Goal: Task Accomplishment & Management: Manage account settings

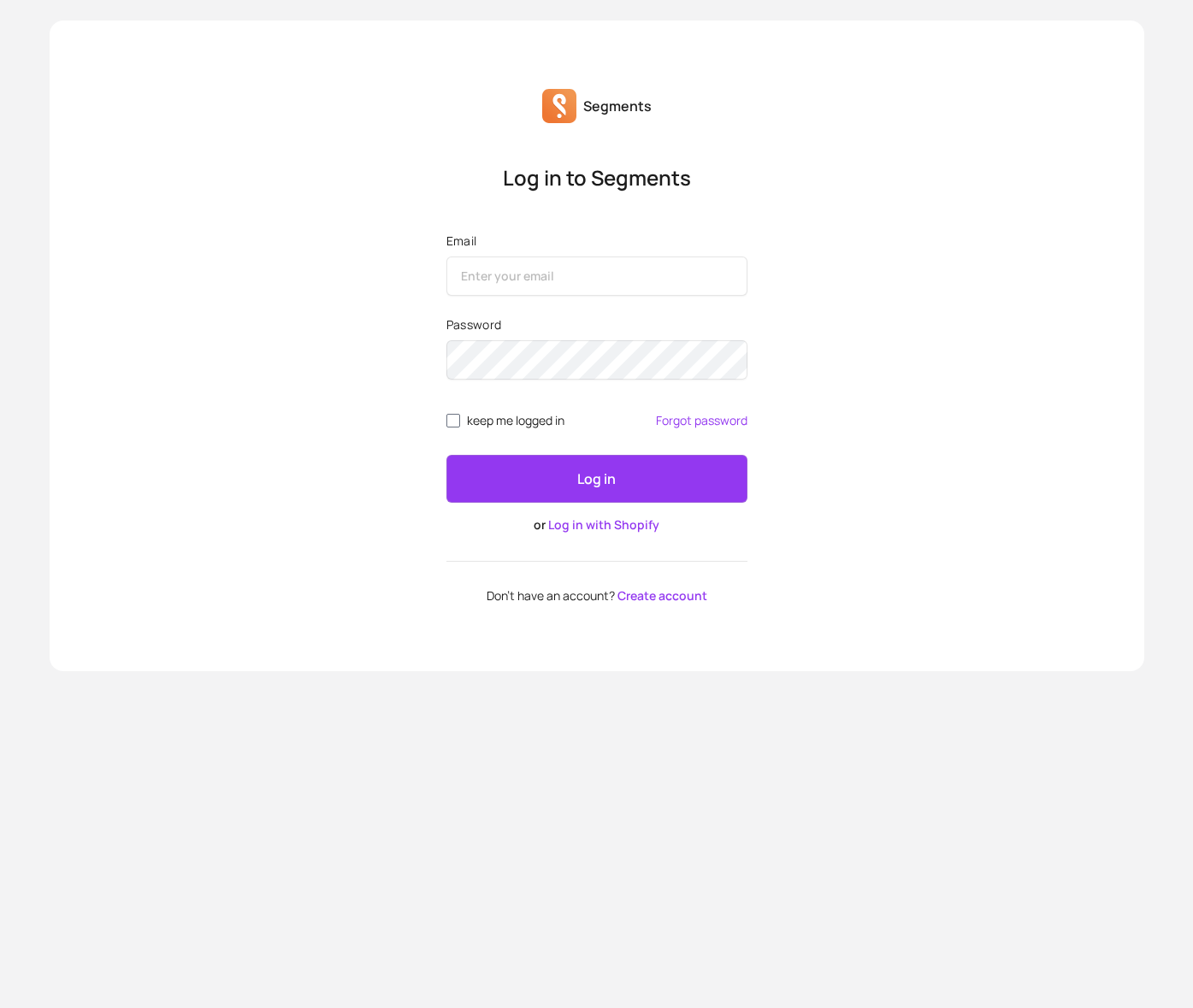
click at [557, 281] on input "Email" at bounding box center [597, 276] width 301 height 39
type input "m"
type input "wasmorris@icloud.com"
click at [447, 455] on button "Log in" at bounding box center [597, 479] width 301 height 48
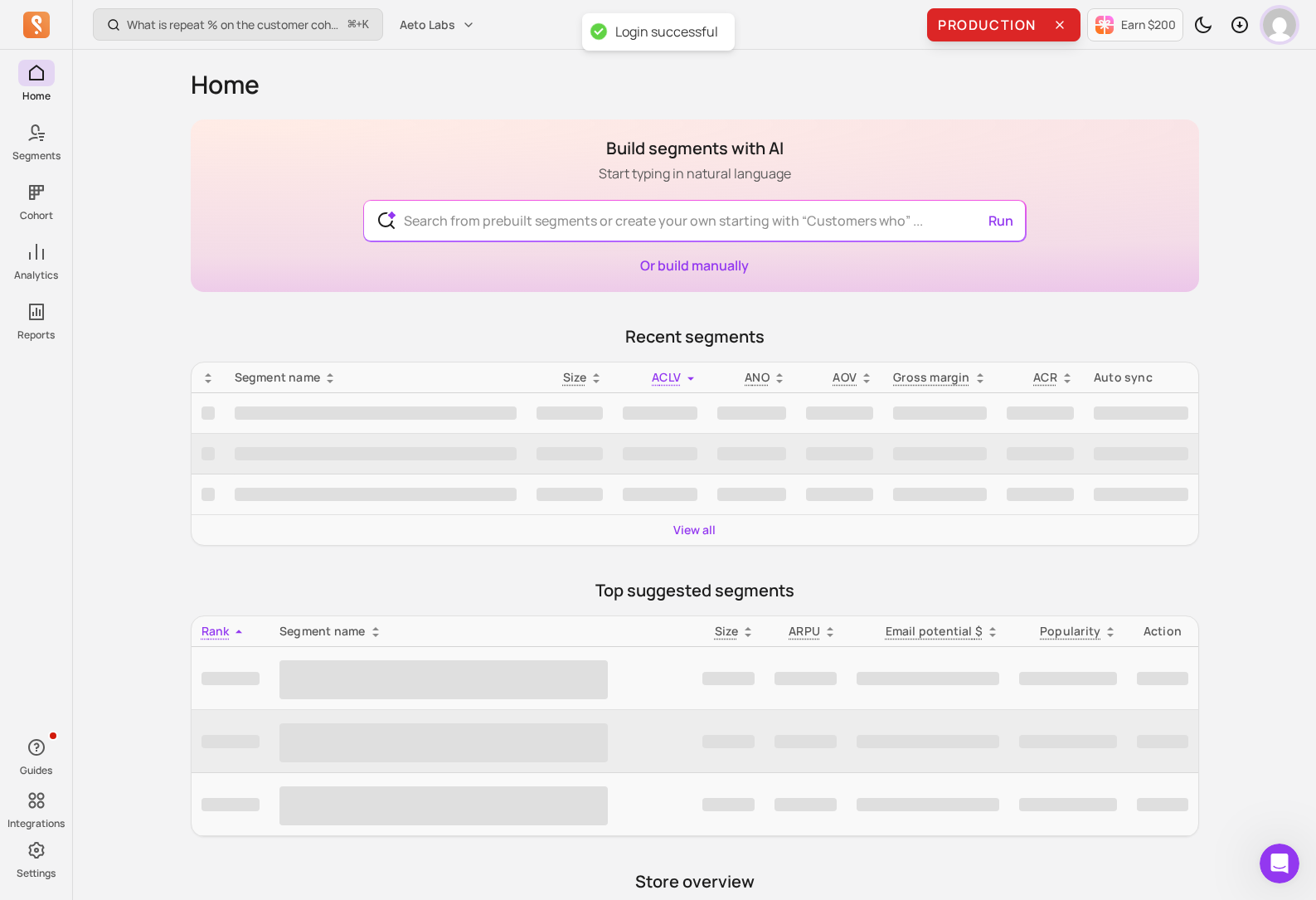
click at [1156, 25] on img "button" at bounding box center [1280, 25] width 33 height 33
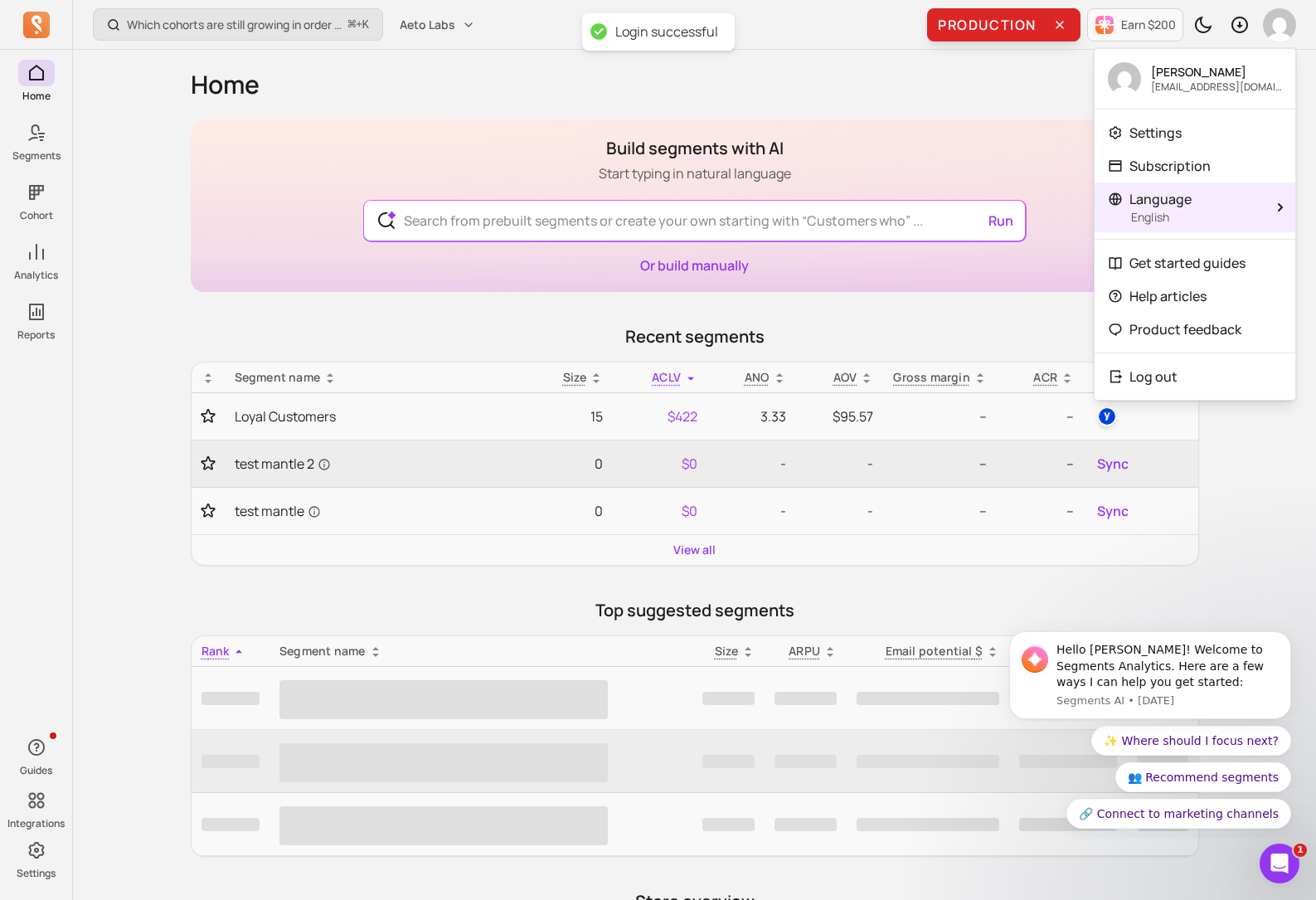
click at [1156, 212] on p "English" at bounding box center [1196, 218] width 131 height 17
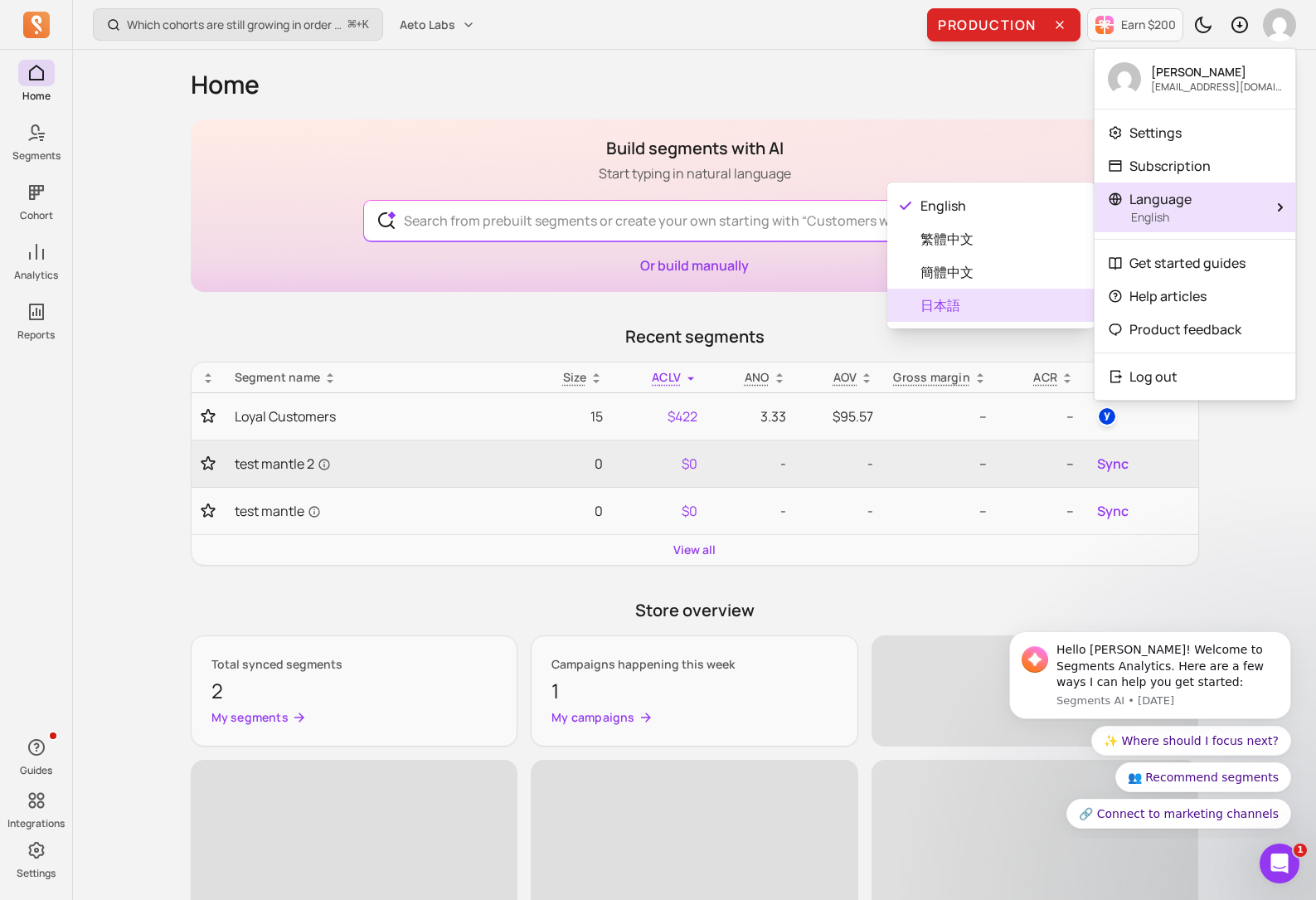
click at [999, 311] on span "日本語" at bounding box center [1001, 305] width 161 height 20
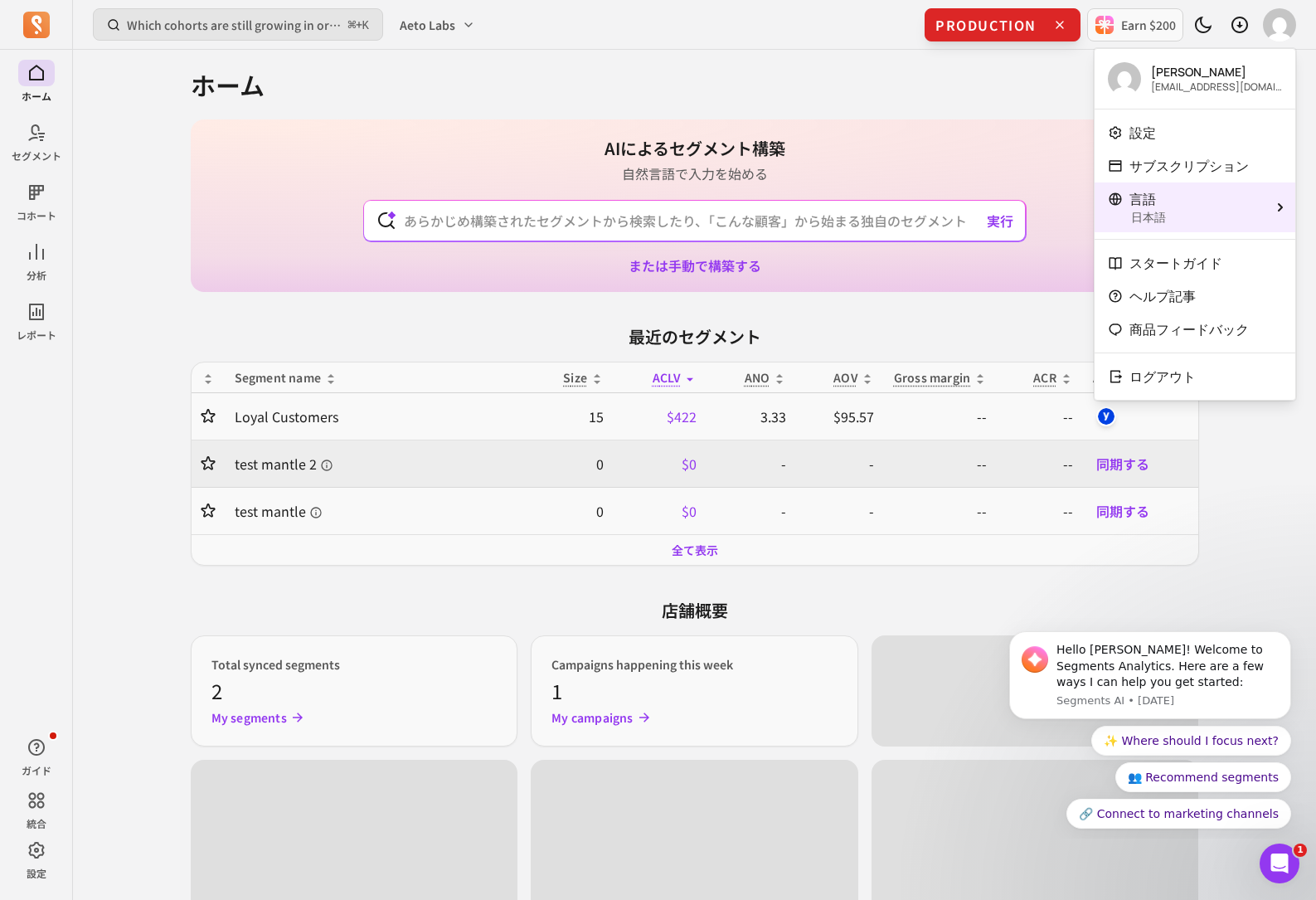
click at [1156, 216] on p "日本語" at bounding box center [1196, 218] width 131 height 17
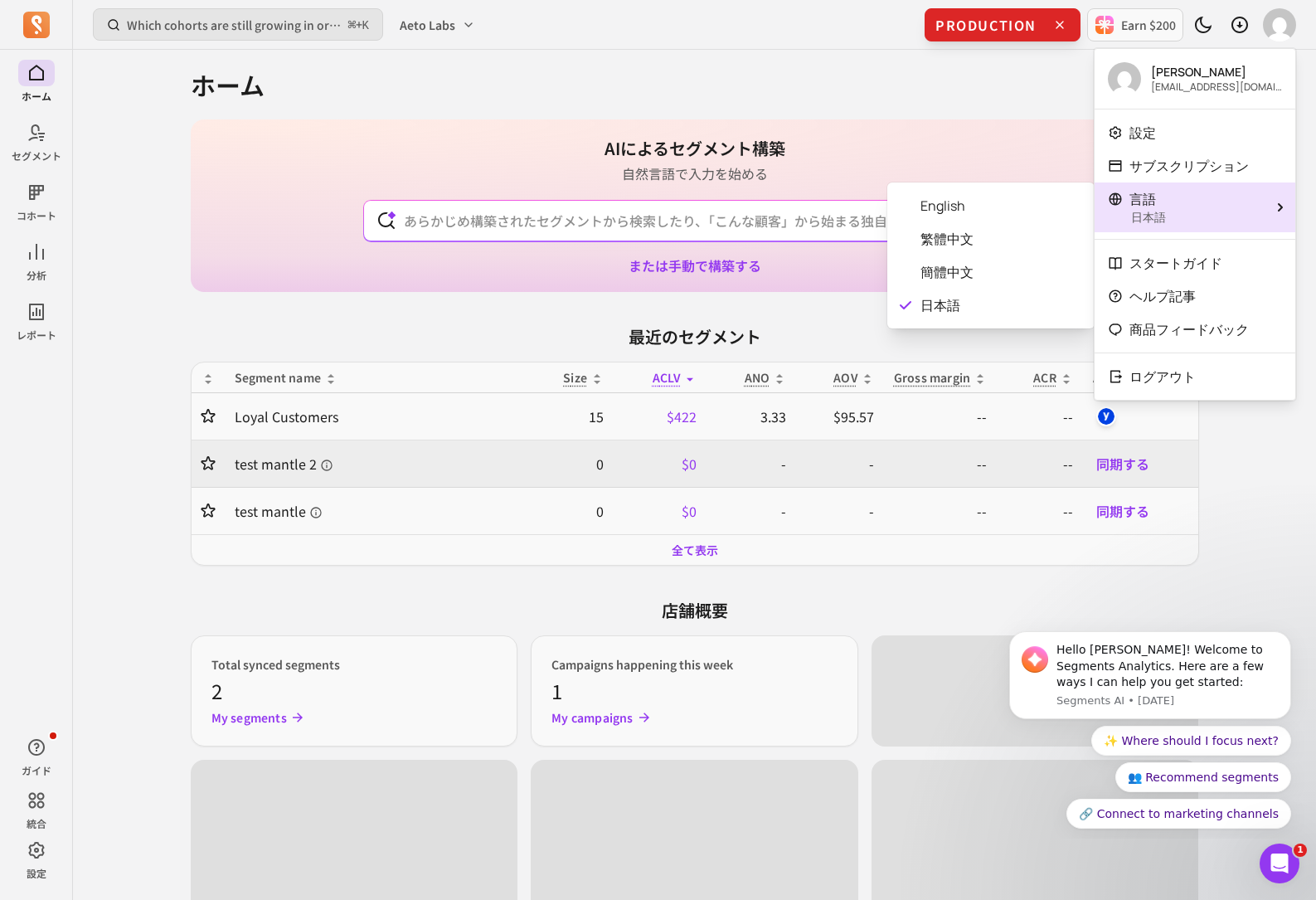
click at [1016, 148] on div "AIによるセグメント構築 自然言語で入力を始める 実行 または手動で構築する" at bounding box center [694, 206] width 1008 height 173
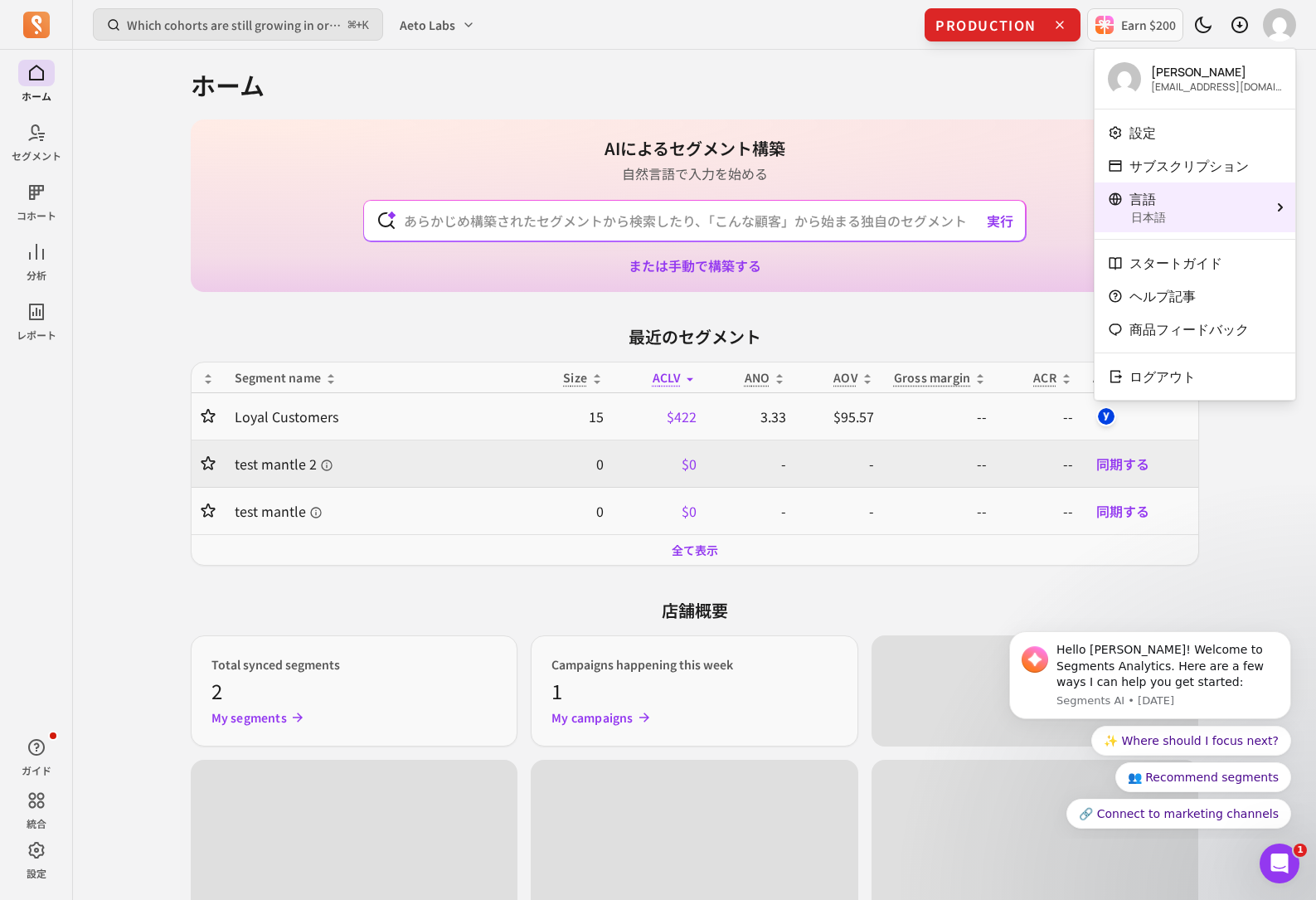
click at [1156, 213] on button "言語 日本語" at bounding box center [1195, 207] width 201 height 50
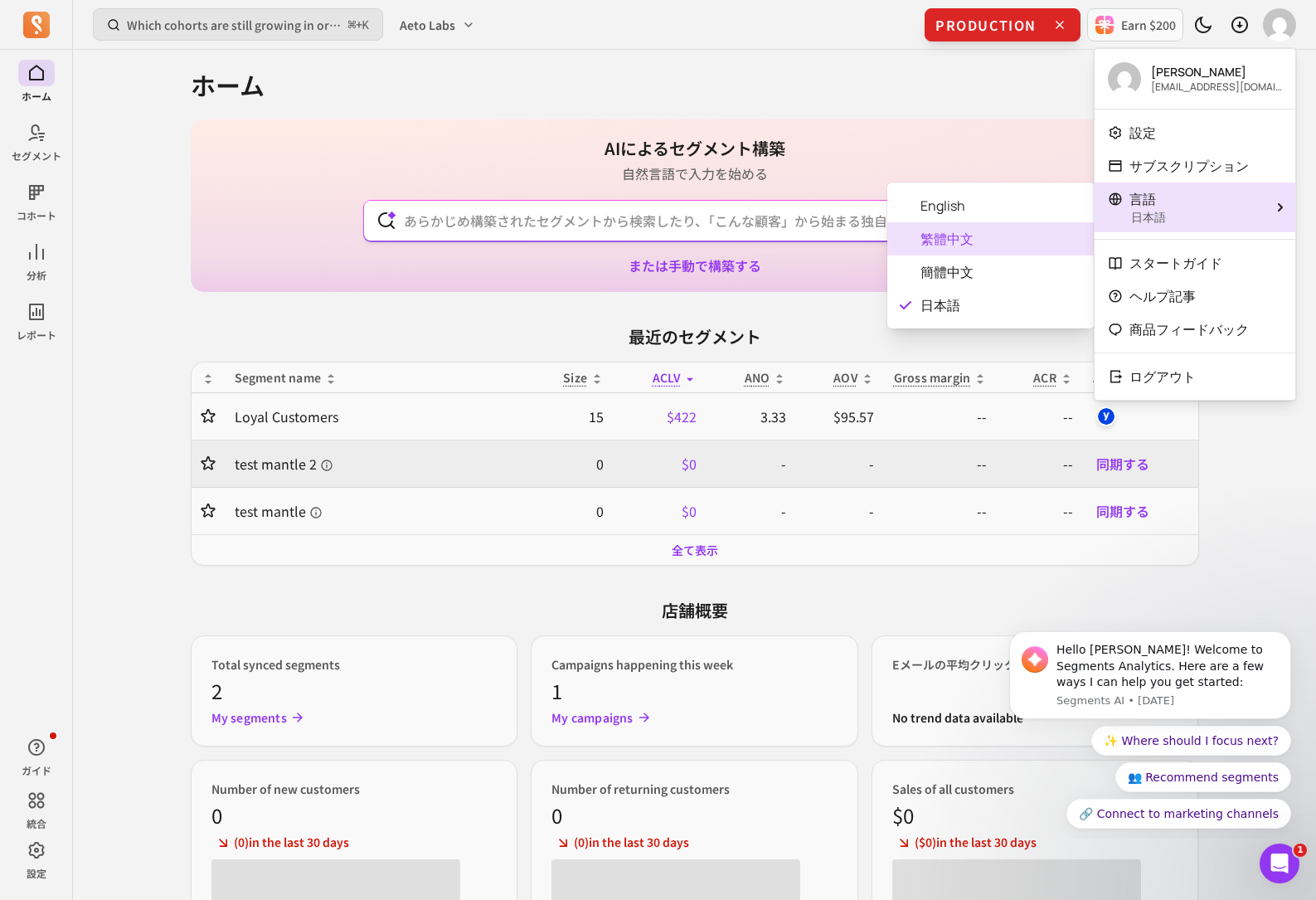
click at [1020, 235] on span "繁體中文" at bounding box center [1001, 238] width 161 height 20
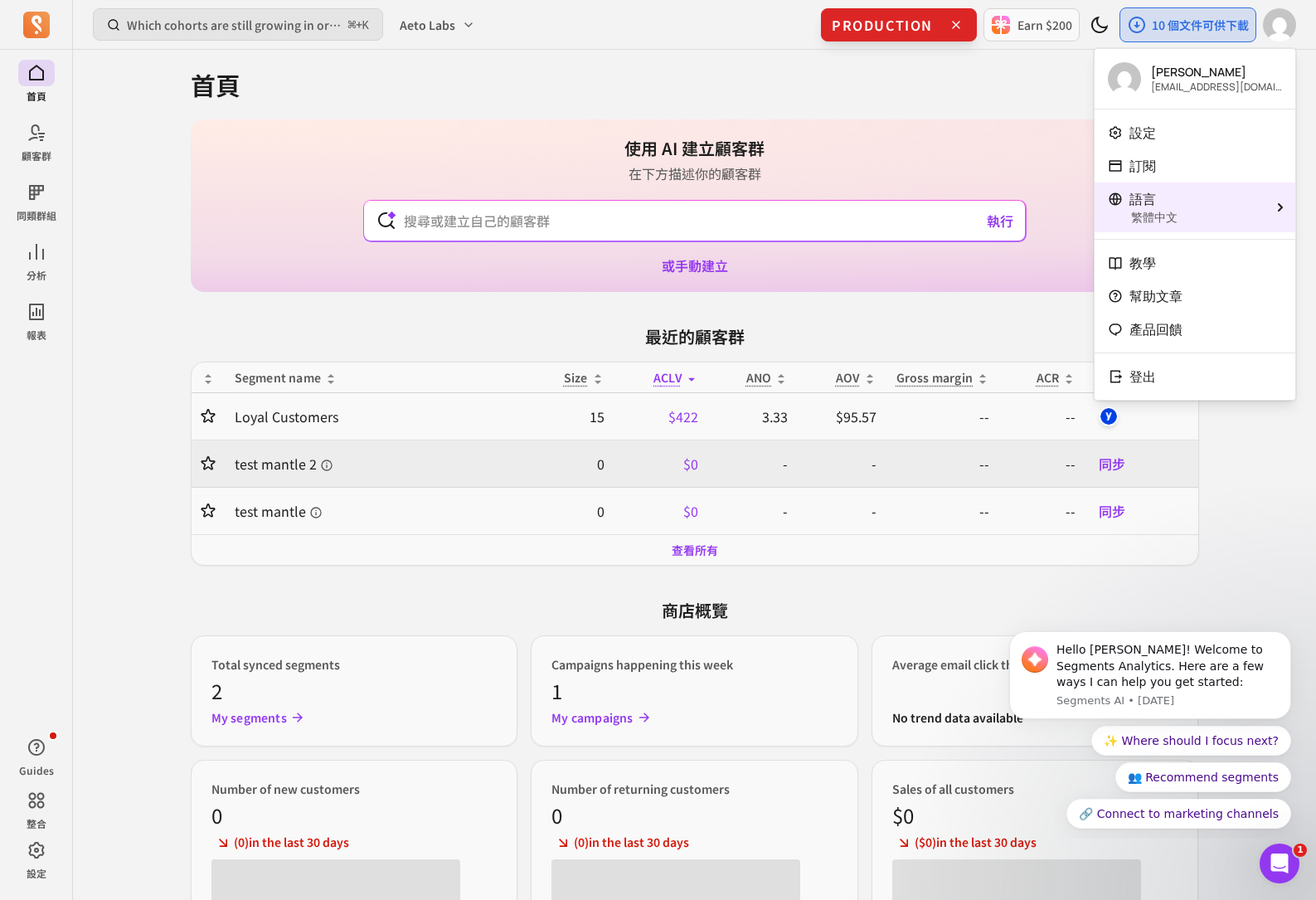
click at [1156, 202] on div "語言" at bounding box center [1185, 198] width 154 height 20
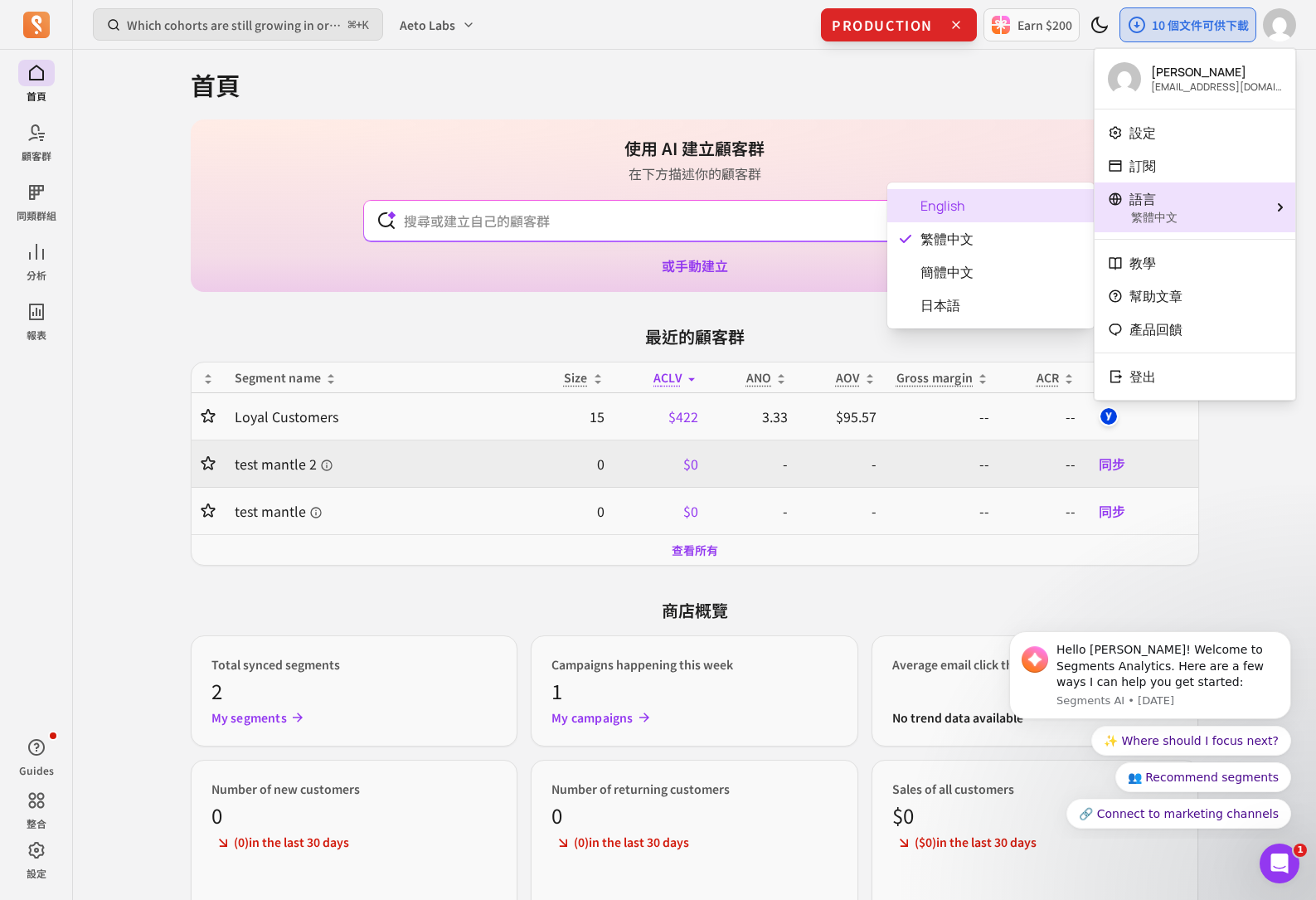
click at [1043, 205] on span "English" at bounding box center [1001, 205] width 161 height 20
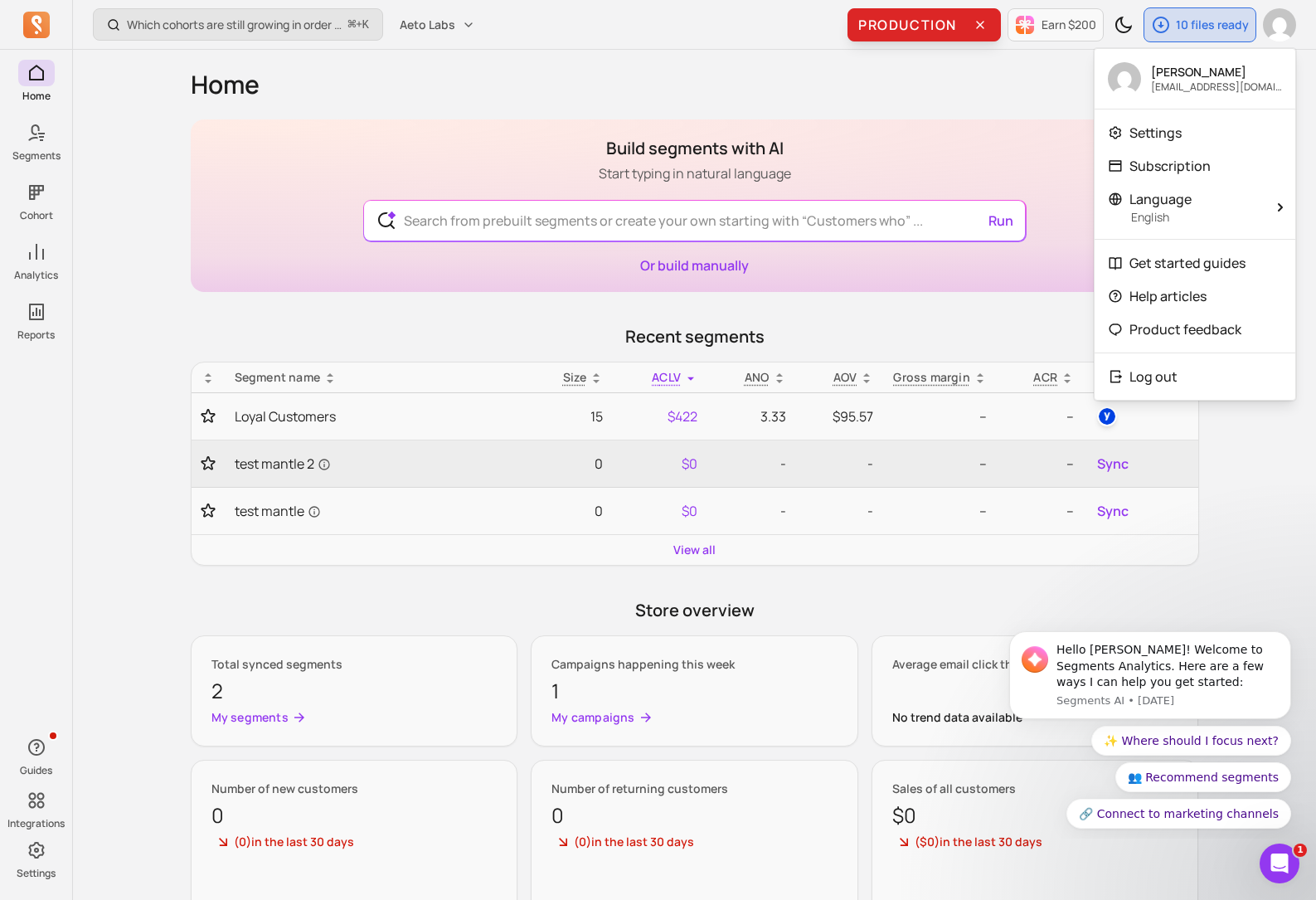
click at [1014, 116] on div "Home Build segments with AI Start typing in natural language Run Or build manua…" at bounding box center [694, 566] width 1008 height 1033
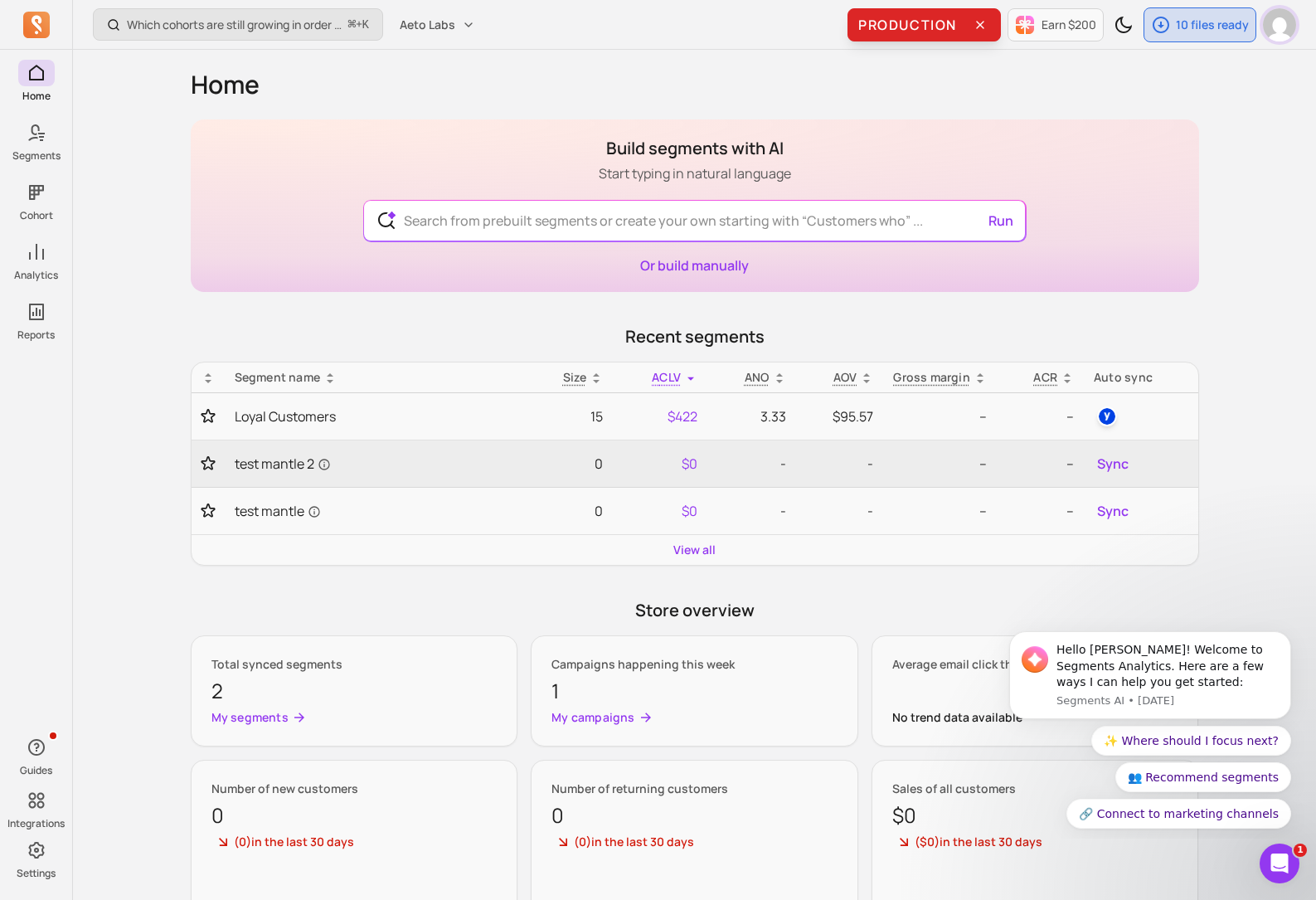
click at [1156, 30] on img "button" at bounding box center [1280, 25] width 33 height 33
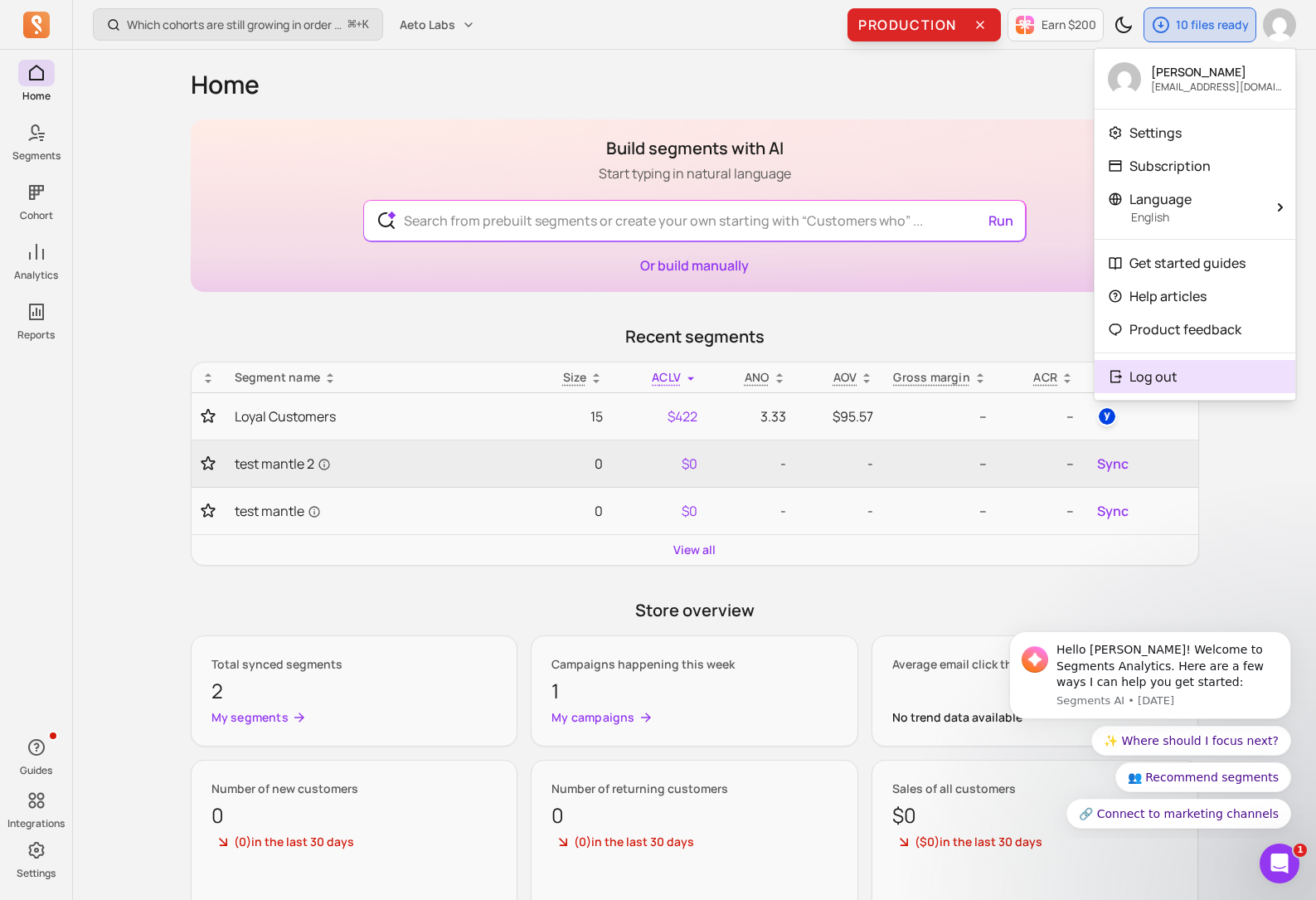
click at [1123, 379] on icon "button" at bounding box center [1115, 377] width 15 height 15
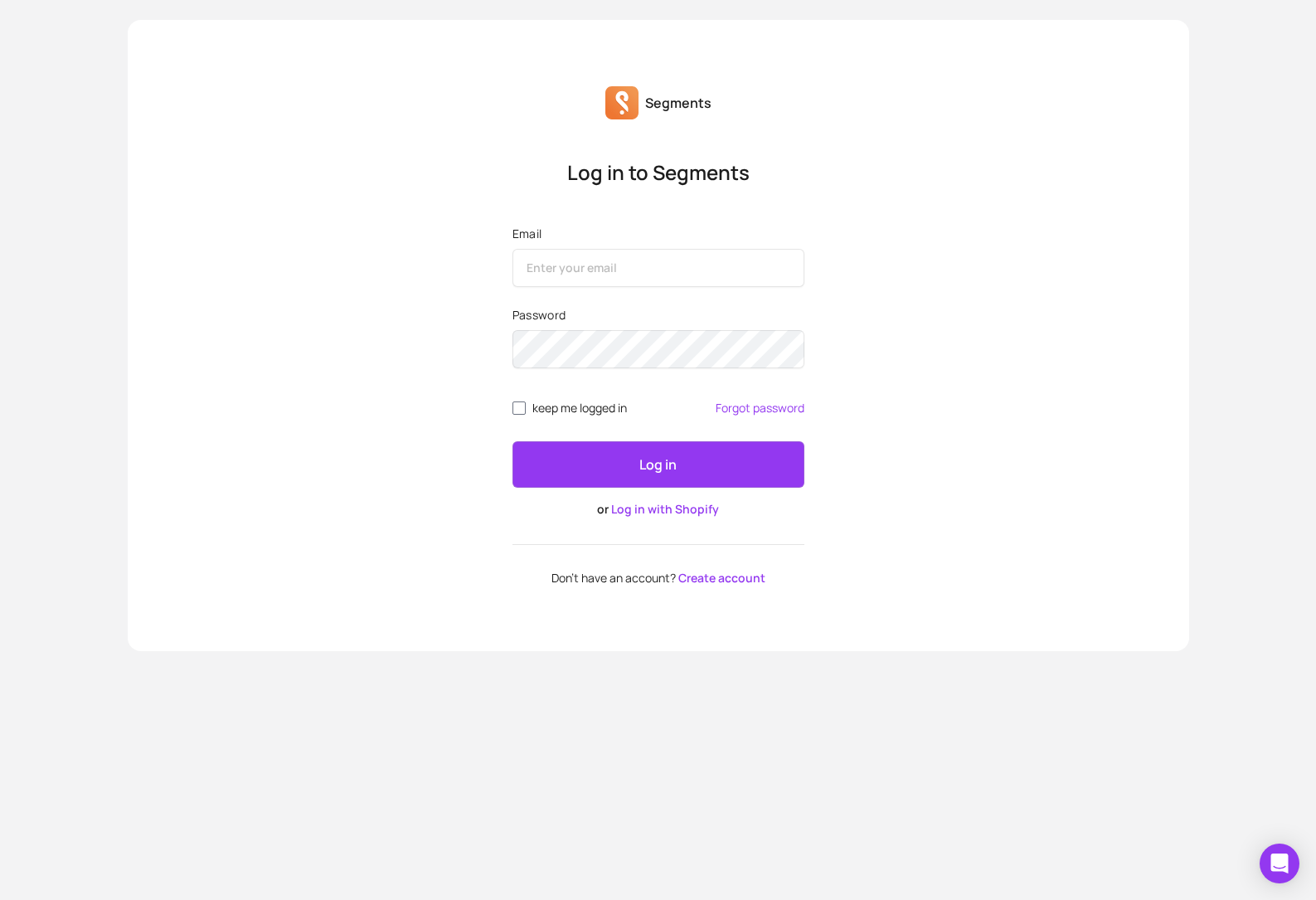
click at [571, 273] on input "Email" at bounding box center [659, 268] width 292 height 38
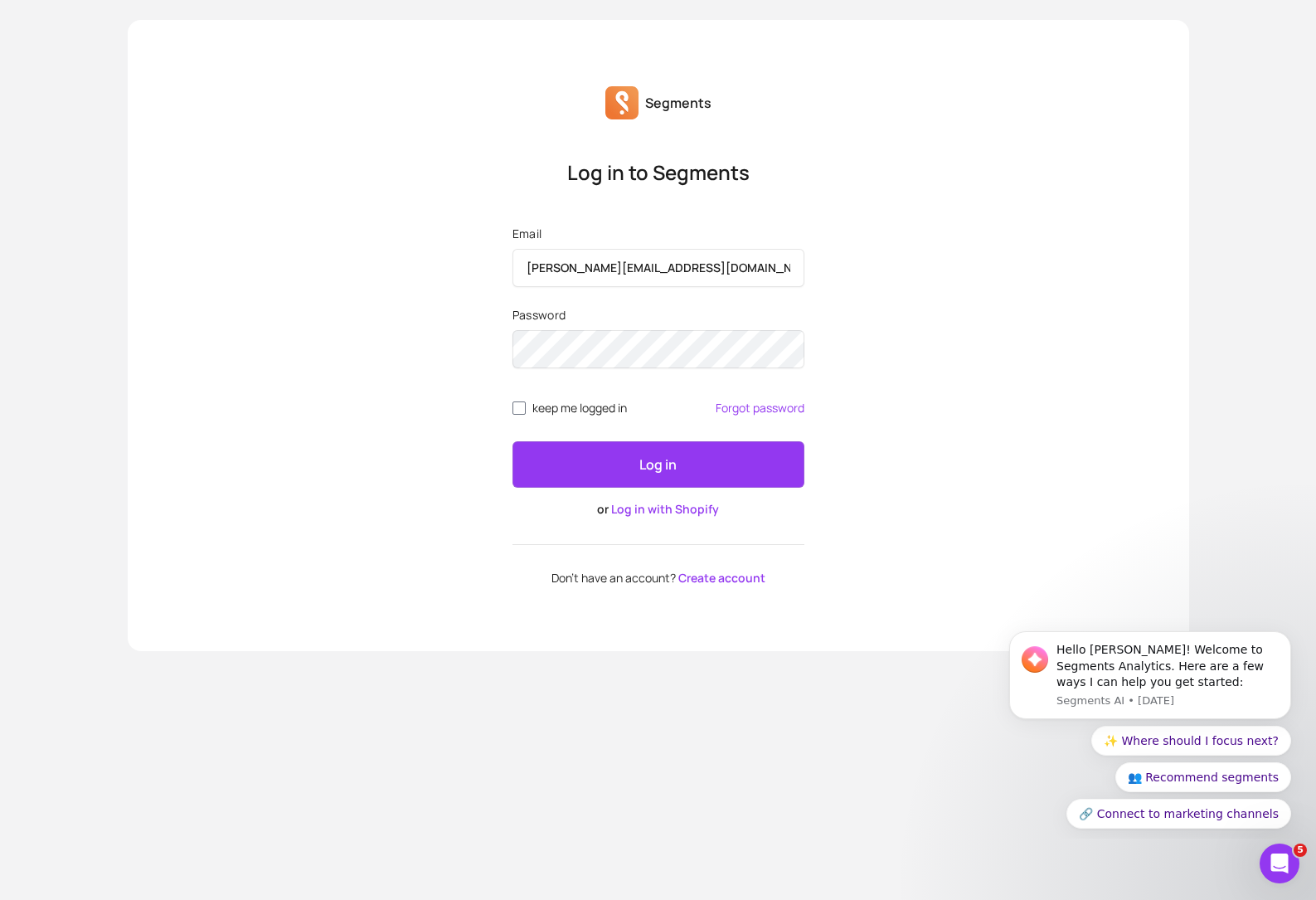
type input "[PERSON_NAME][EMAIL_ADDRESS][DOMAIN_NAME]"
click at [513, 442] on button "Log in" at bounding box center [659, 465] width 292 height 46
